Goal: Task Accomplishment & Management: Use online tool/utility

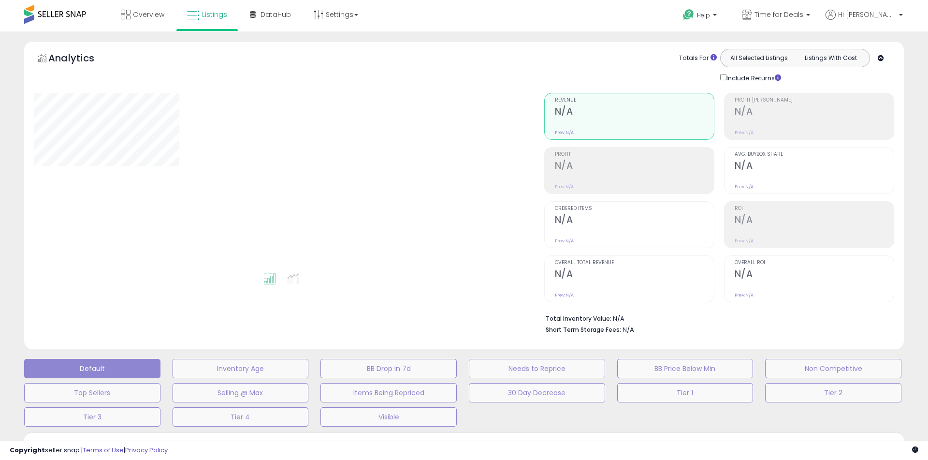
type input "**********"
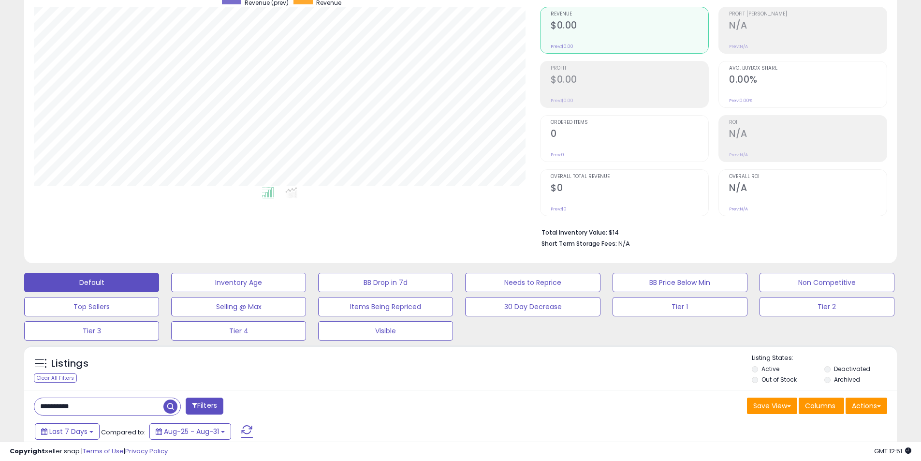
scroll to position [193, 0]
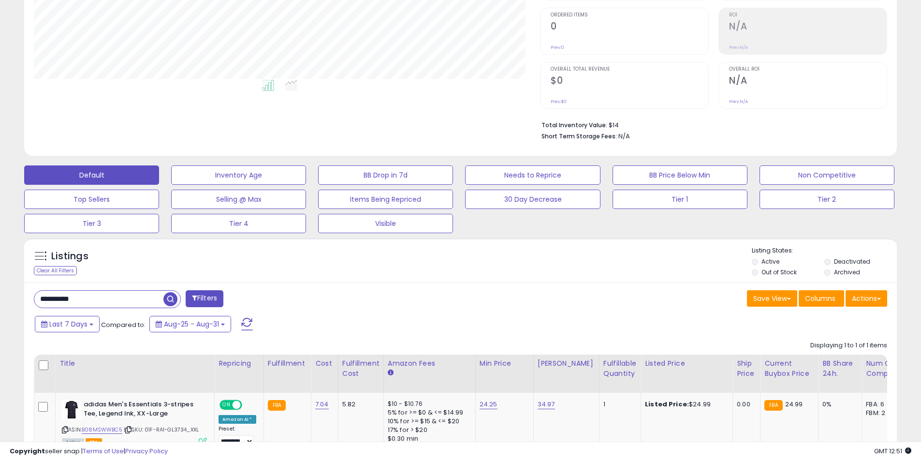
drag, startPoint x: 323, startPoint y: 260, endPoint x: 388, endPoint y: 312, distance: 82.5
click at [388, 312] on div "**********" at bounding box center [460, 397] width 872 height 231
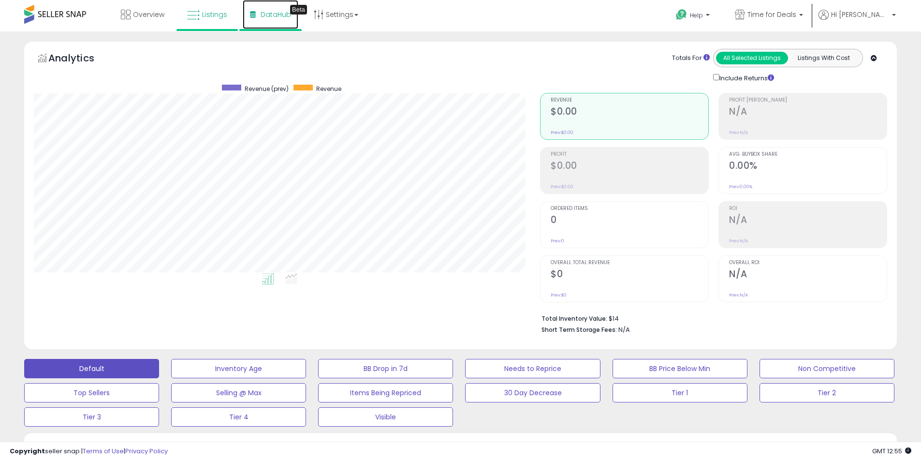
click at [276, 15] on span "DataHub" at bounding box center [275, 15] width 30 height 10
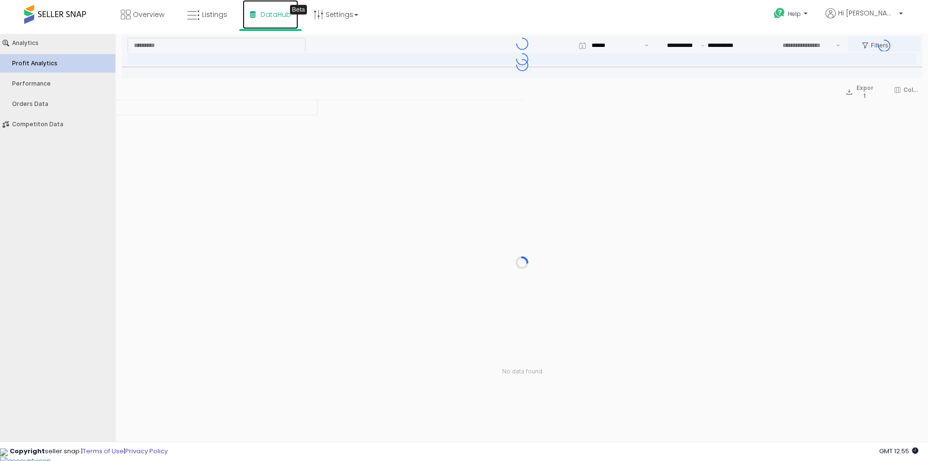
type input "***"
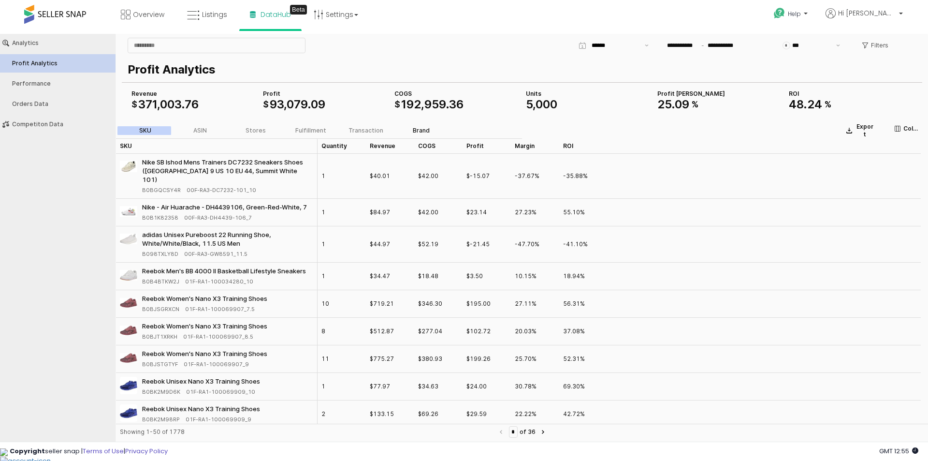
click at [417, 132] on div "Brand" at bounding box center [421, 130] width 17 height 7
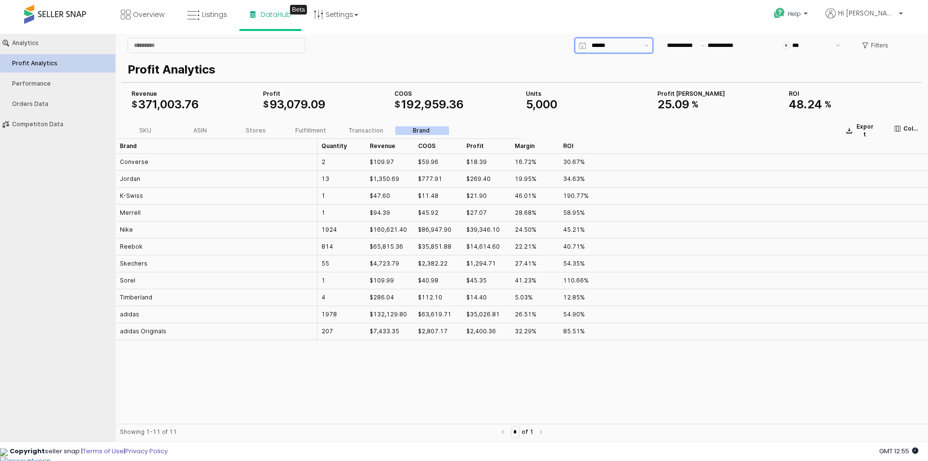
click at [635, 47] on input "App Frame" at bounding box center [614, 46] width 47 height 10
click at [602, 93] on div "Last 7 days" at bounding box center [613, 97] width 77 height 15
type input "**********"
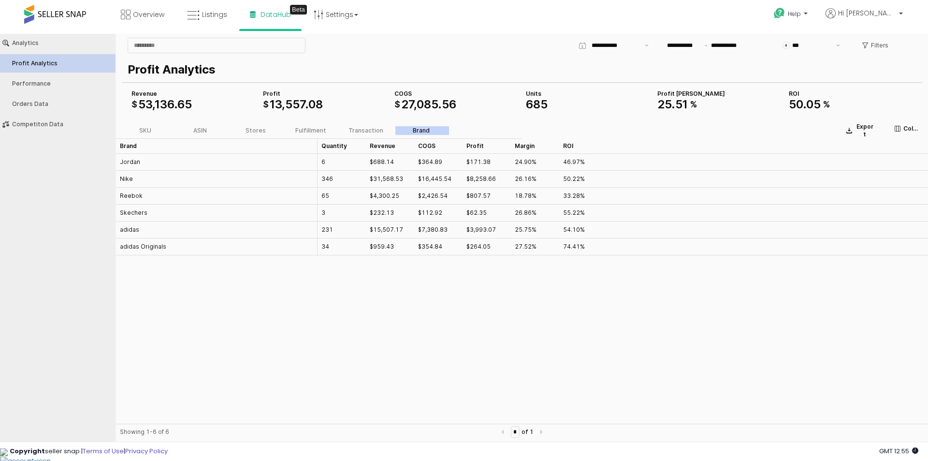
click at [572, 197] on div "33.28%" at bounding box center [574, 195] width 22 height 9
click at [316, 132] on div "Fulfillment" at bounding box center [310, 130] width 31 height 7
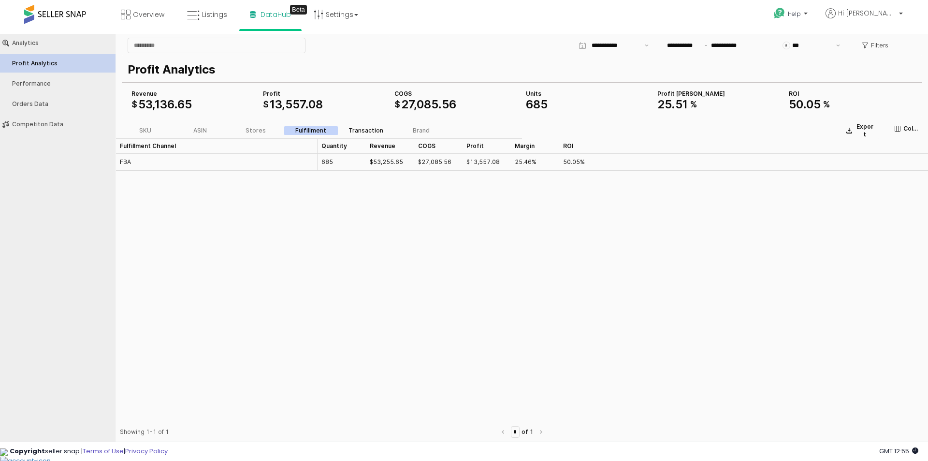
click at [355, 128] on div "Transaction" at bounding box center [365, 130] width 35 height 7
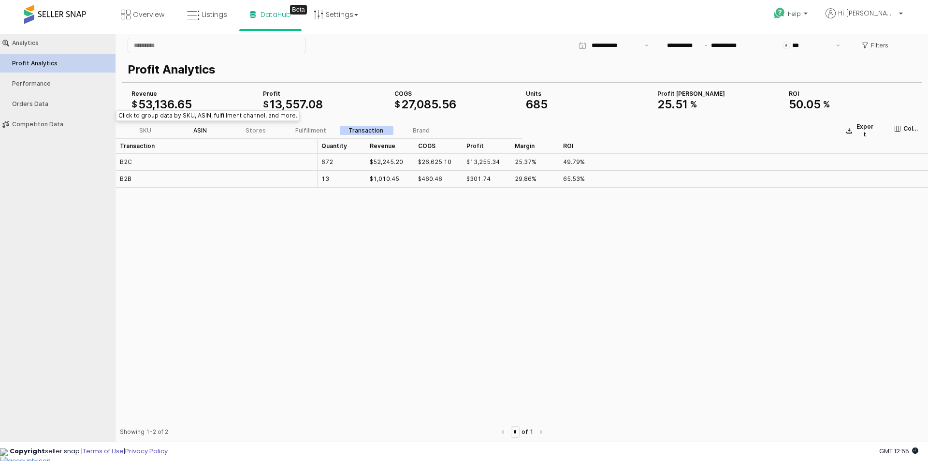
click at [206, 129] on div "ASIN" at bounding box center [200, 130] width 14 height 7
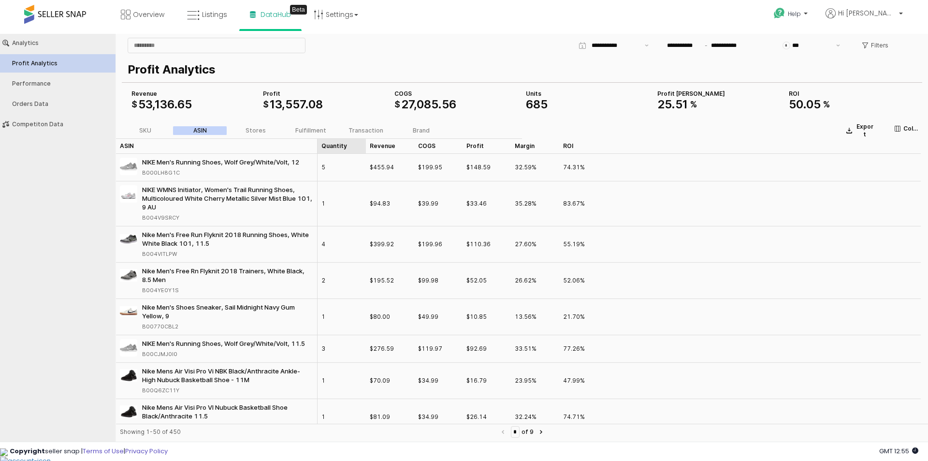
click at [330, 147] on div "Quantity Quantity" at bounding box center [341, 145] width 48 height 15
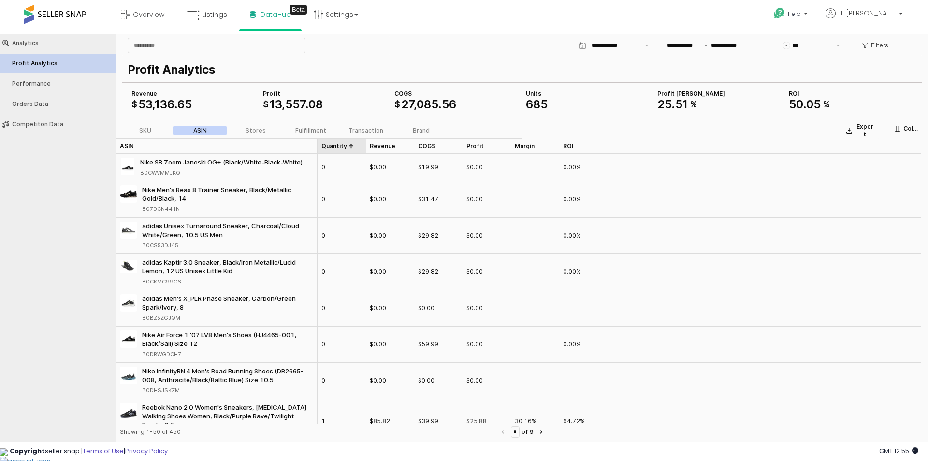
click at [330, 147] on div "Quantity Quantity" at bounding box center [341, 145] width 48 height 15
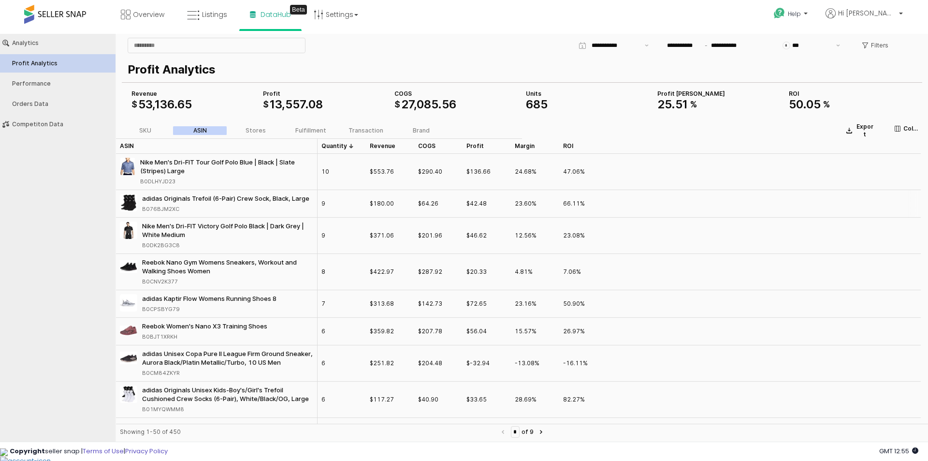
click at [174, 206] on div "B076BJM2XC" at bounding box center [160, 208] width 37 height 9
drag, startPoint x: 182, startPoint y: 211, endPoint x: 143, endPoint y: 209, distance: 39.2
click at [143, 209] on div "B076BJM2XC" at bounding box center [225, 208] width 167 height 9
copy div "B076BJM2XC"
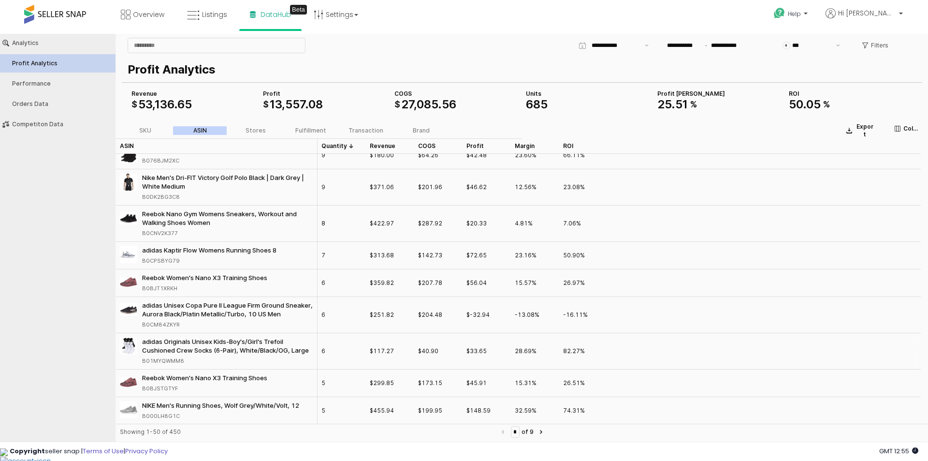
drag, startPoint x: 187, startPoint y: 362, endPoint x: 143, endPoint y: 363, distance: 43.5
click at [143, 363] on div "B01MYQWMM8" at bounding box center [227, 360] width 171 height 9
copy div "B01MYQWMM8"
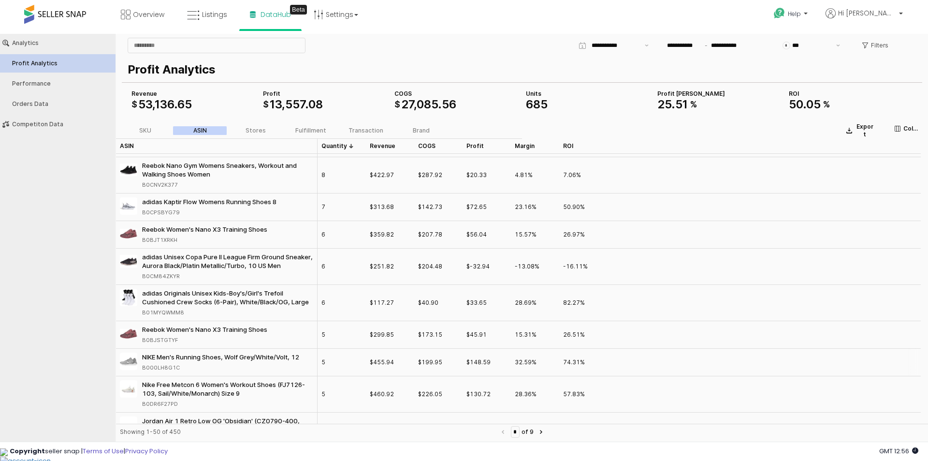
drag, startPoint x: 169, startPoint y: 369, endPoint x: 144, endPoint y: 370, distance: 25.6
click at [144, 370] on div "B000LH8G1C" at bounding box center [220, 367] width 157 height 9
copy div "B000LH8G1C"
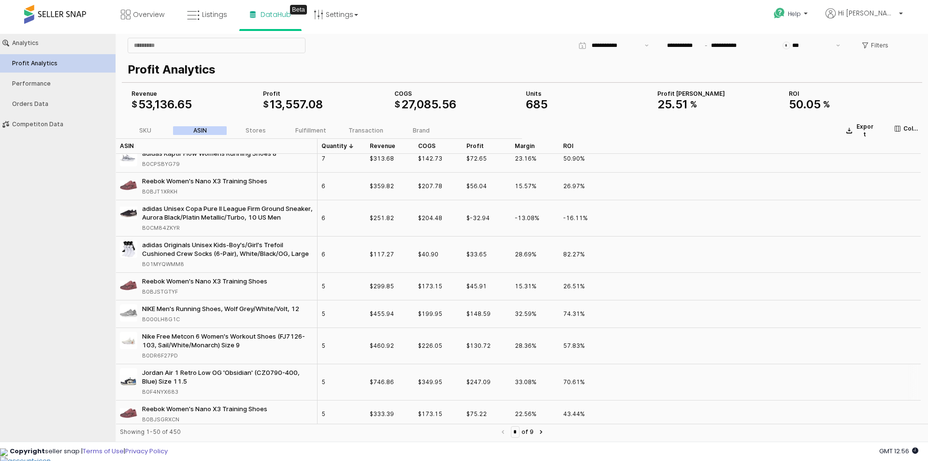
drag, startPoint x: 183, startPoint y: 391, endPoint x: 143, endPoint y: 390, distance: 39.6
click at [143, 390] on div "B0F4NYX683" at bounding box center [227, 391] width 171 height 9
copy div "B0F4NYX683"
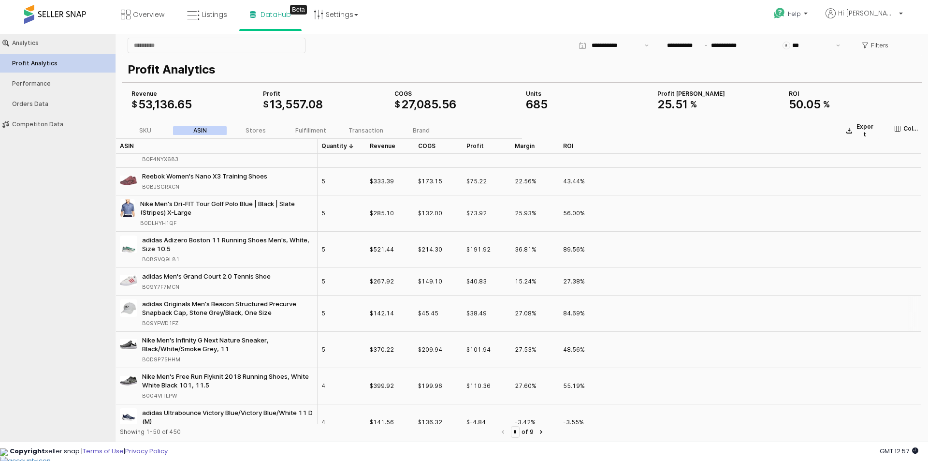
scroll to position [387, 0]
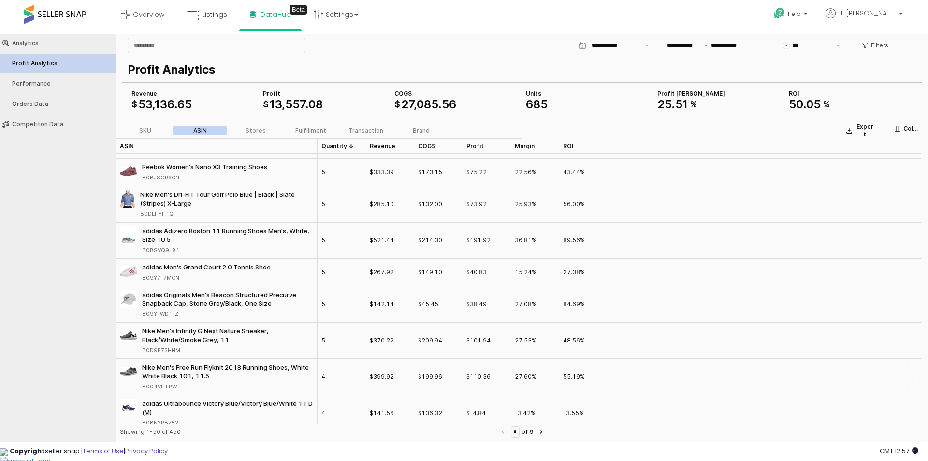
drag, startPoint x: 177, startPoint y: 383, endPoint x: 143, endPoint y: 384, distance: 34.8
click at [143, 384] on div "B004VITLPW" at bounding box center [227, 386] width 171 height 9
copy div "B004VITLPW"
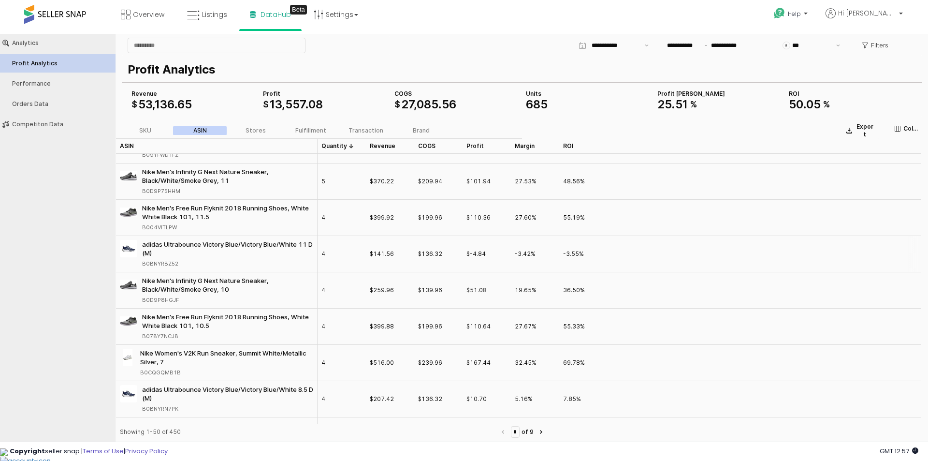
scroll to position [628, 0]
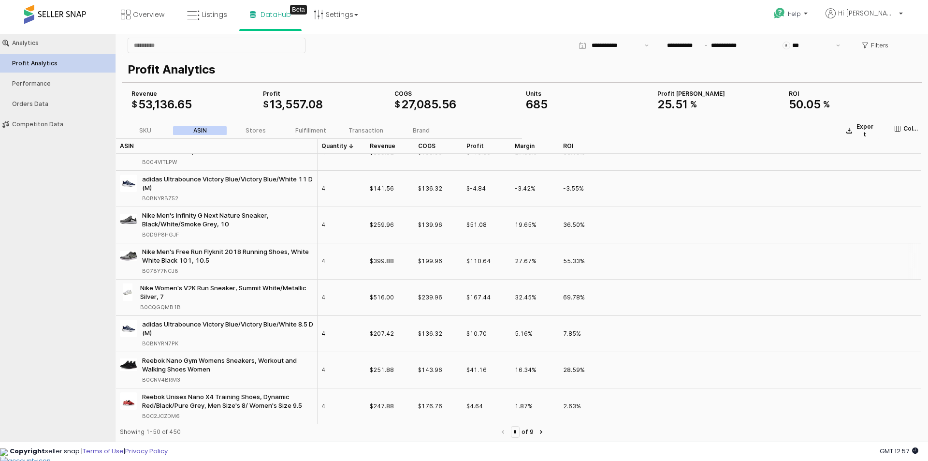
drag, startPoint x: 179, startPoint y: 274, endPoint x: 143, endPoint y: 272, distance: 35.8
click at [143, 272] on div "B078Y7NCJ8" at bounding box center [227, 270] width 171 height 9
copy div "B078Y7NCJ8"
click at [203, 17] on span "Listings" at bounding box center [214, 15] width 25 height 10
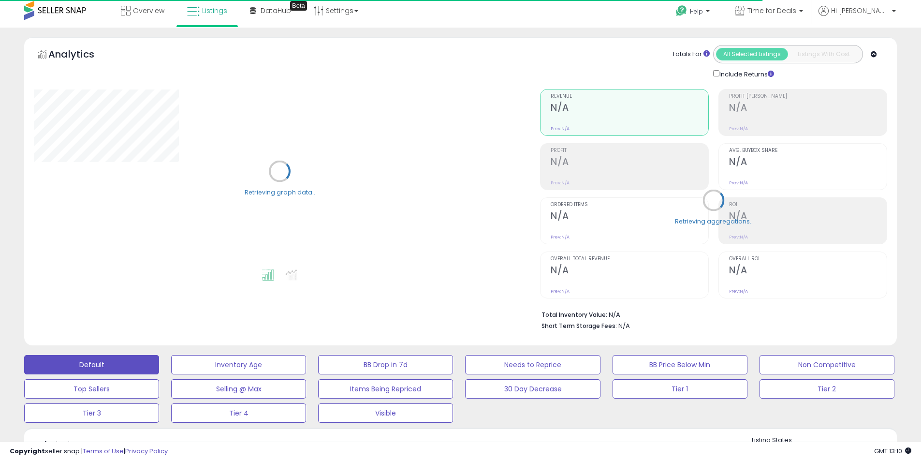
scroll to position [290, 0]
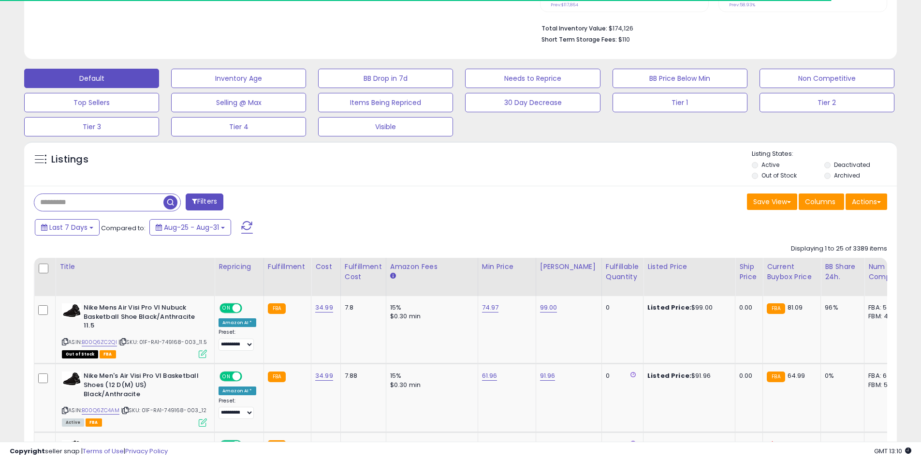
click at [107, 210] on div "Filters" at bounding box center [244, 202] width 434 height 19
click at [108, 208] on input "text" at bounding box center [140, 202] width 213 height 17
paste input "**********"
type input "**********"
click at [251, 199] on span "button" at bounding box center [254, 202] width 14 height 14
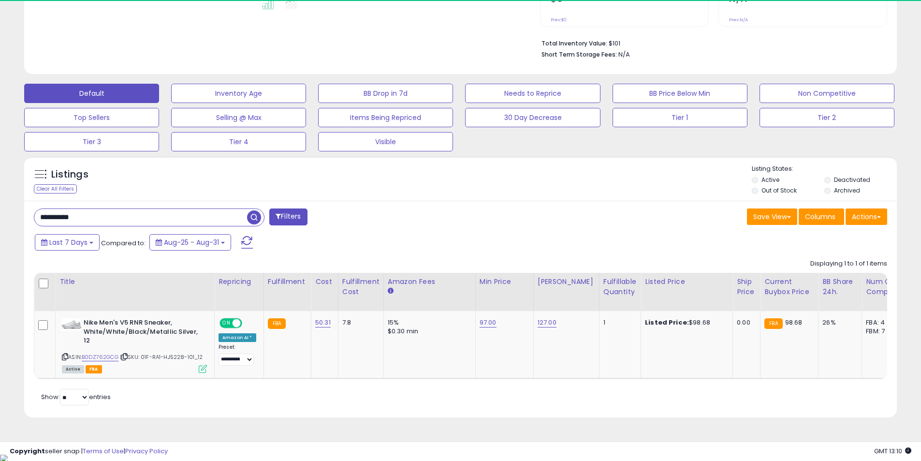
scroll to position [198, 506]
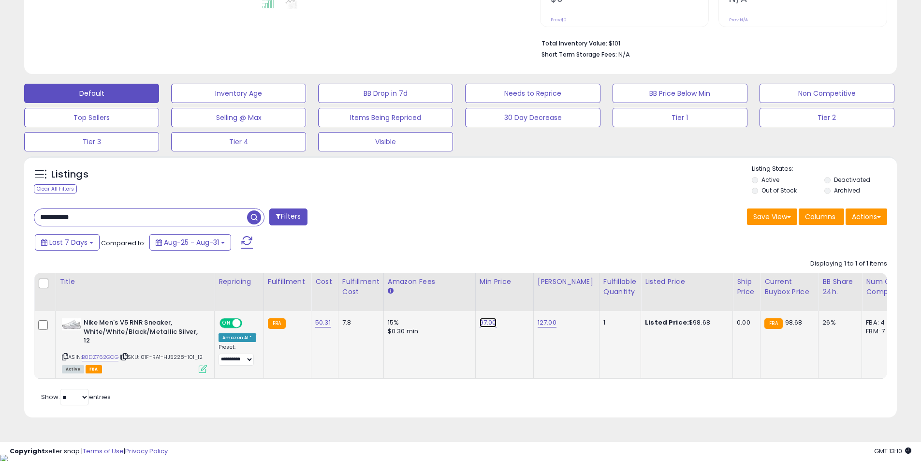
click at [485, 323] on link "97.00" at bounding box center [487, 322] width 17 height 10
drag, startPoint x: 446, startPoint y: 298, endPoint x: 388, endPoint y: 291, distance: 58.4
click at [390, 293] on table "Title Repricing" at bounding box center [725, 326] width 1382 height 106
type input "******"
click button "submit" at bounding box center [511, 297] width 16 height 14
